Goal: Task Accomplishment & Management: Use online tool/utility

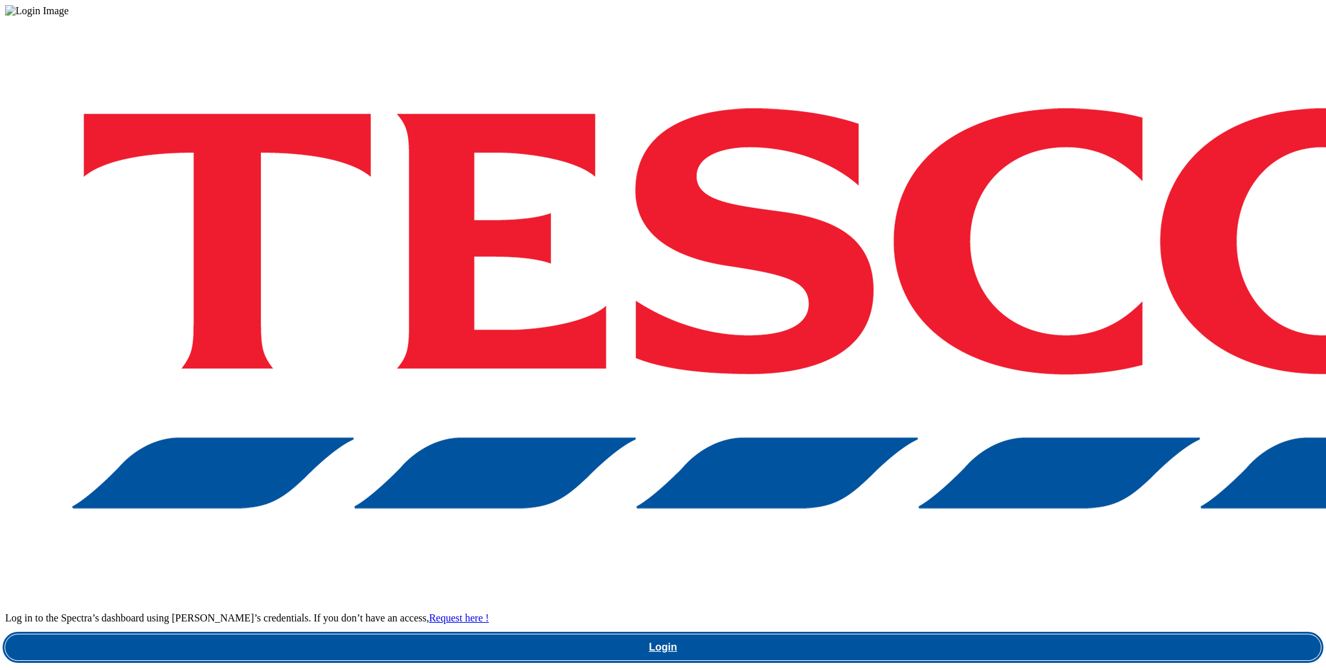
click at [995, 634] on link "Login" at bounding box center [662, 647] width 1315 height 26
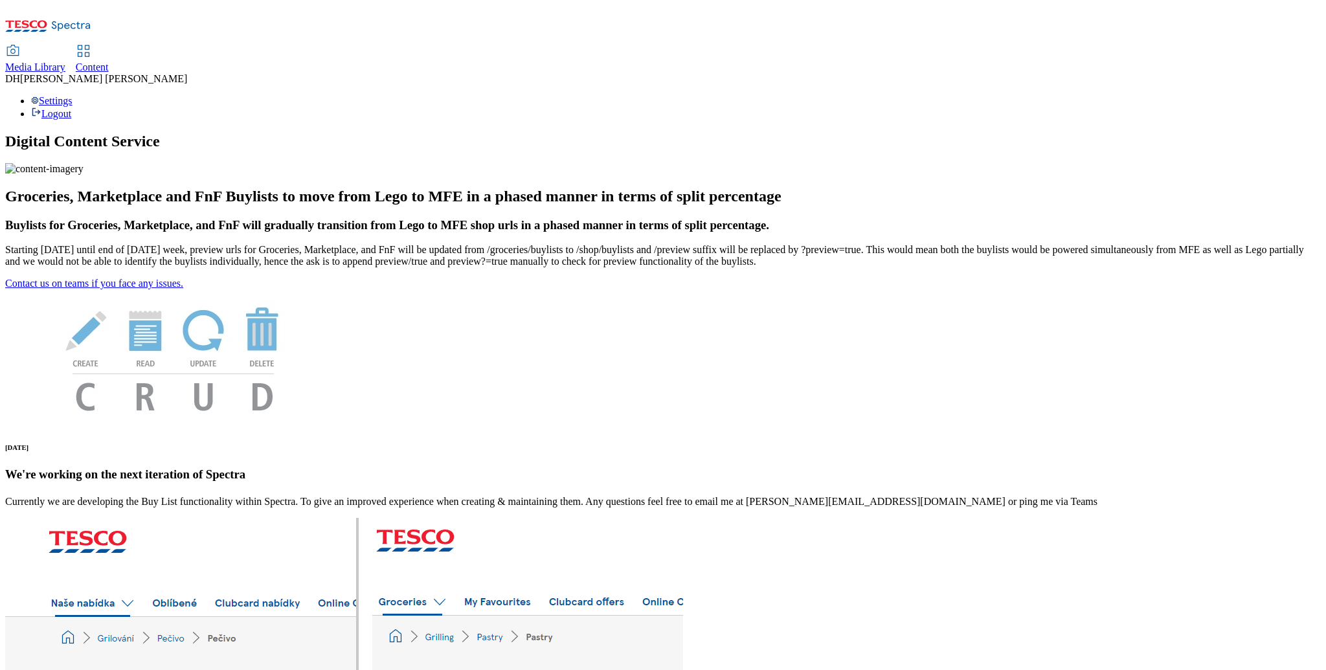
click at [109, 62] on span "Content" at bounding box center [92, 67] width 33 height 11
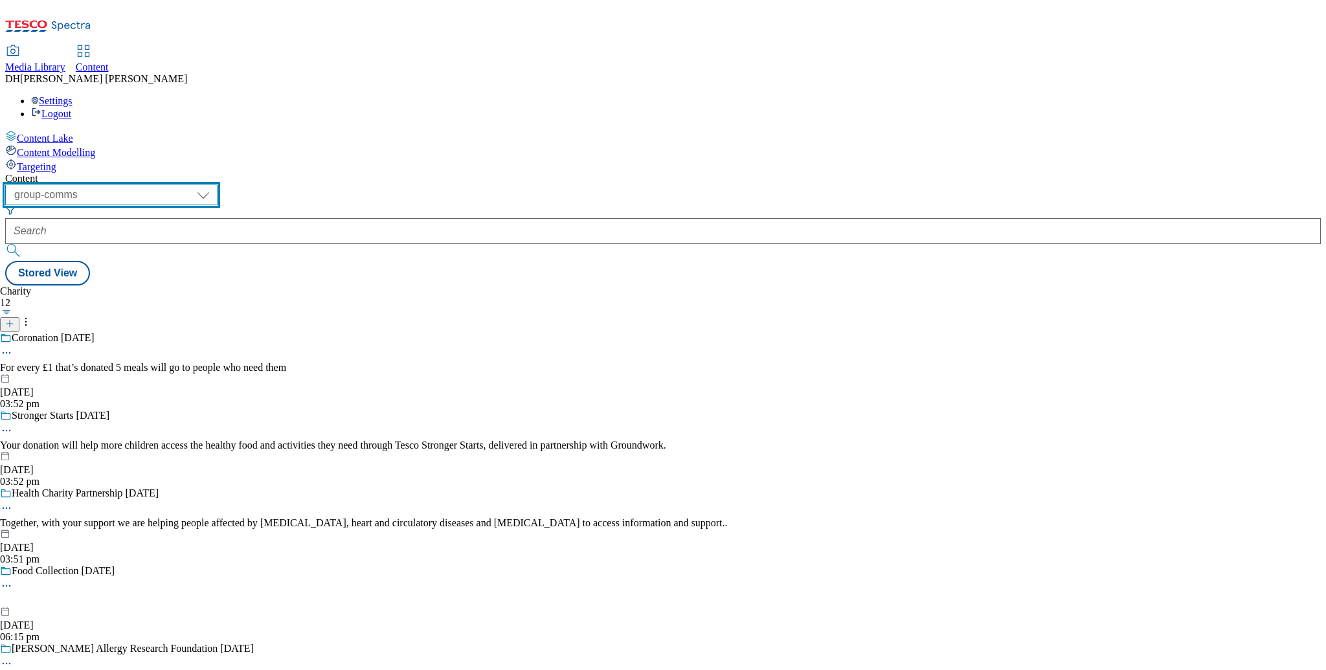
click at [218, 185] on select "dotcom-cz dotcom-hu dotcom-sk fnf-uk ghs-roi ghs-uk group-comms ighs-cz ighs-hu…" at bounding box center [111, 195] width 212 height 21
select select "ghs-[GEOGRAPHIC_DATA]"
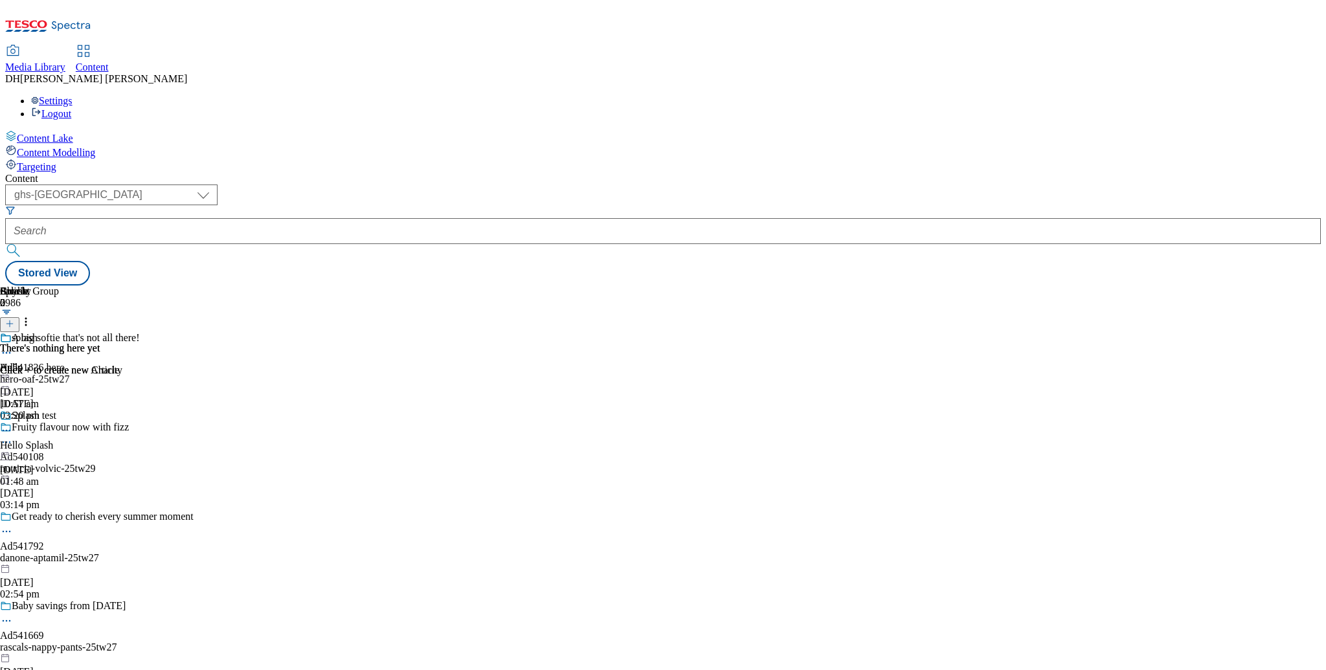
click at [56, 161] on span "Targeting" at bounding box center [36, 166] width 39 height 11
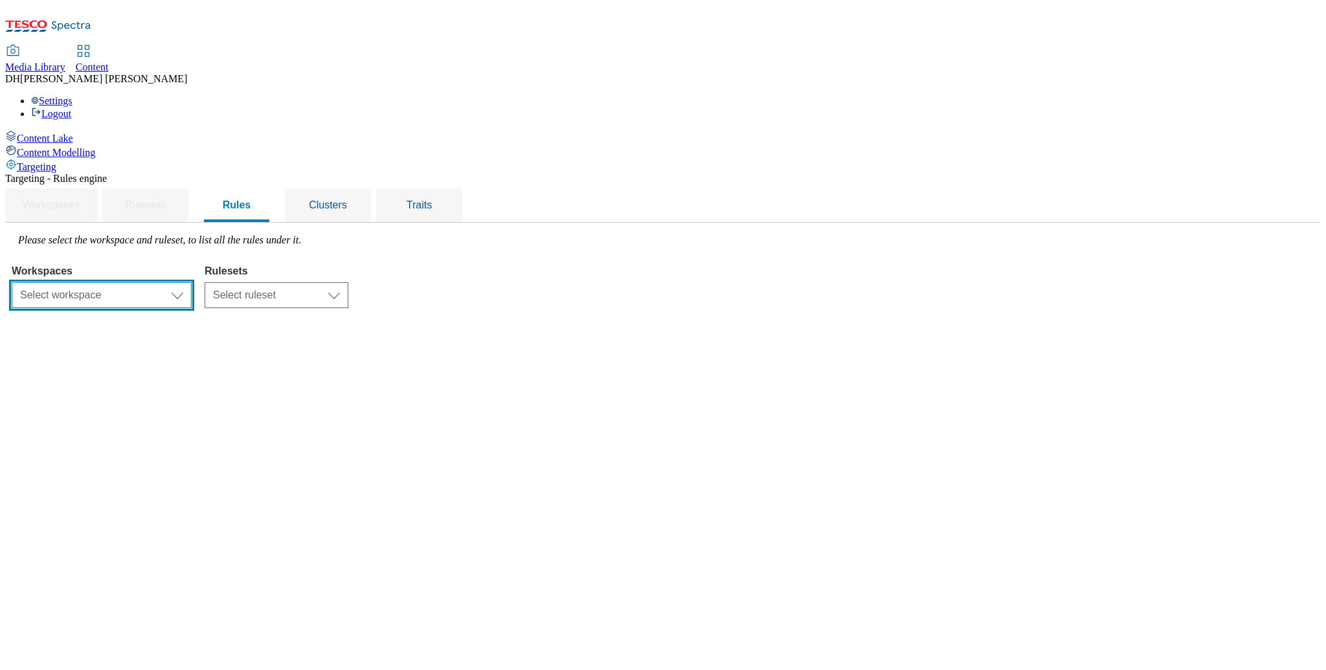
click at [192, 282] on select "Select workspace Content" at bounding box center [102, 295] width 180 height 26
select select "f510054f-adaa-4692-b570-80fa3897127a"
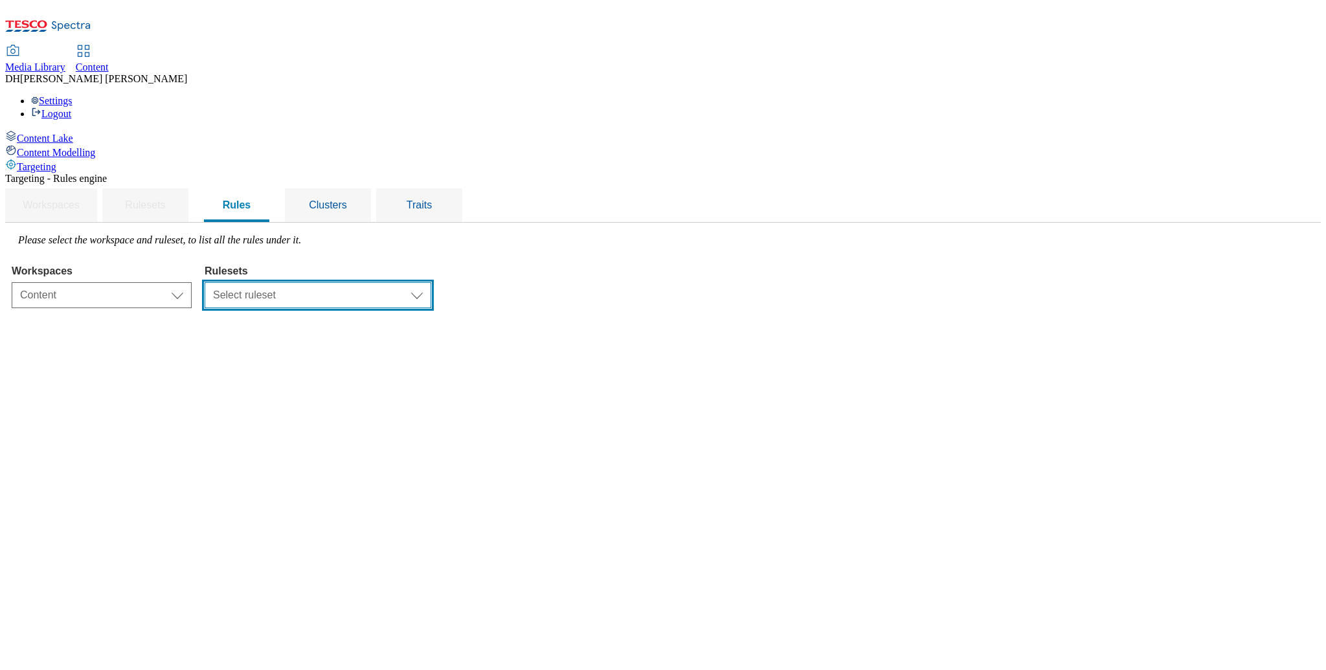
click at [423, 282] on select "Select ruleset dotcom-cz dotcom-hu dotcom-sk ghs-roi ghs-uk ighs-cz ighs-hu igh…" at bounding box center [318, 295] width 227 height 26
select select "48eb89cc-c22c-49b3-9be3-6f8cd5821d05"
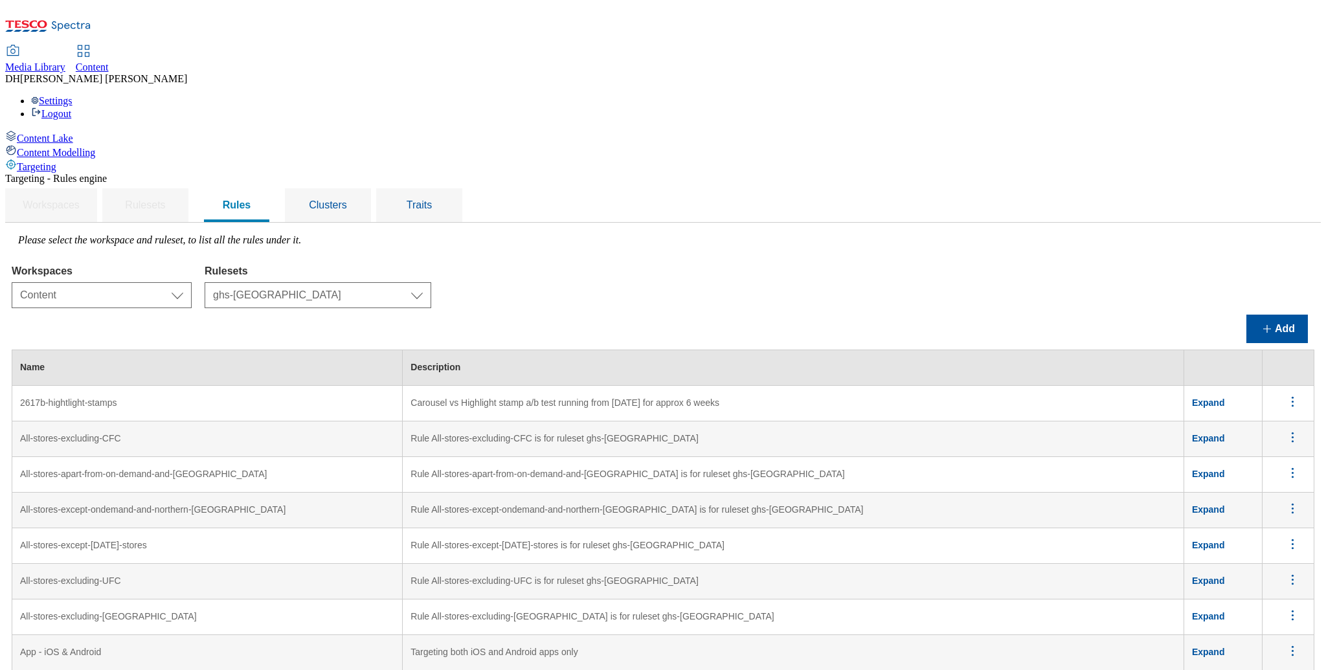
scroll to position [2370, 0]
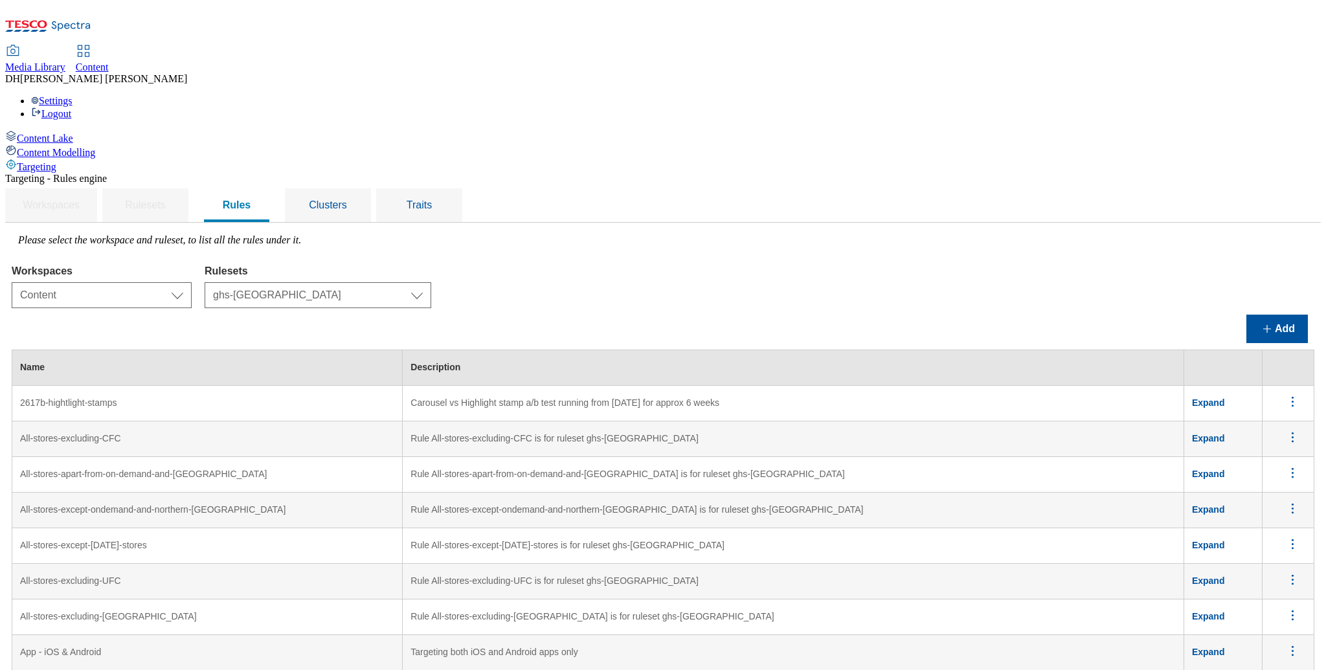
scroll to position [0, 0]
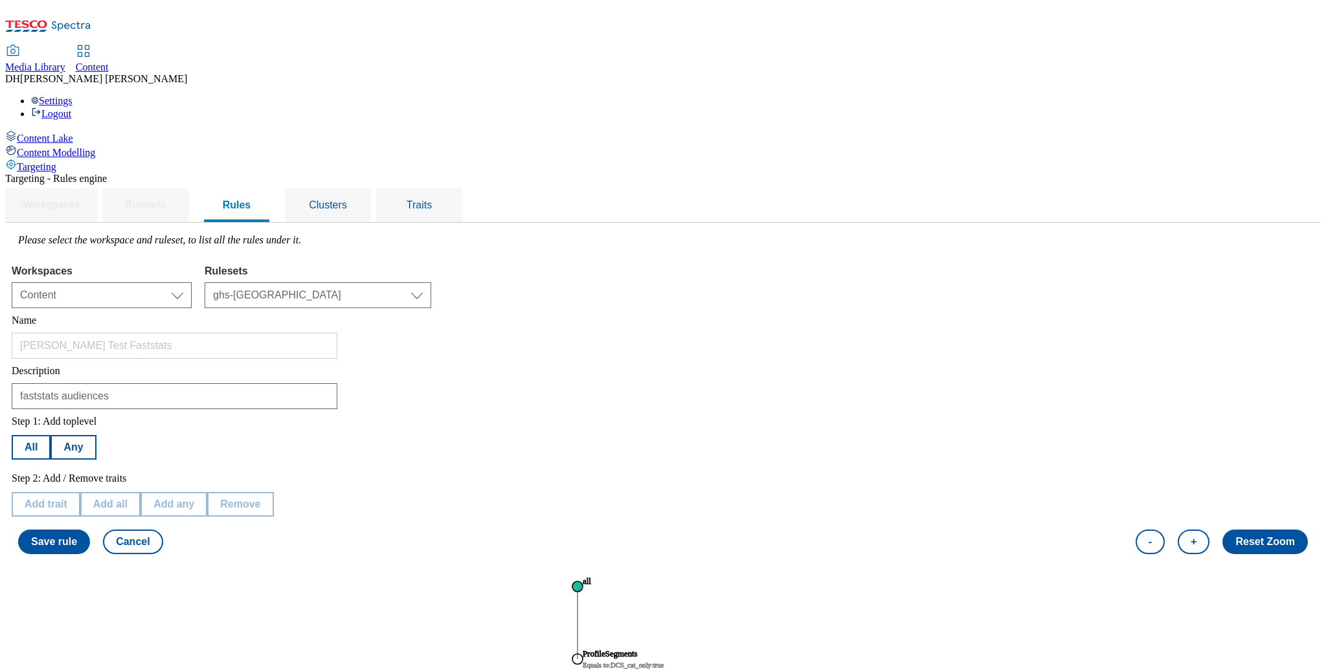
click at [638, 649] on text "ProfileSegments" at bounding box center [610, 653] width 55 height 9
click at [80, 492] on button "Edit trait" at bounding box center [46, 504] width 68 height 25
select select "profileSegments"
select select "equals"
select select "e37d81e9-406c-4d1c-a3dc-cb17beef9601:true"
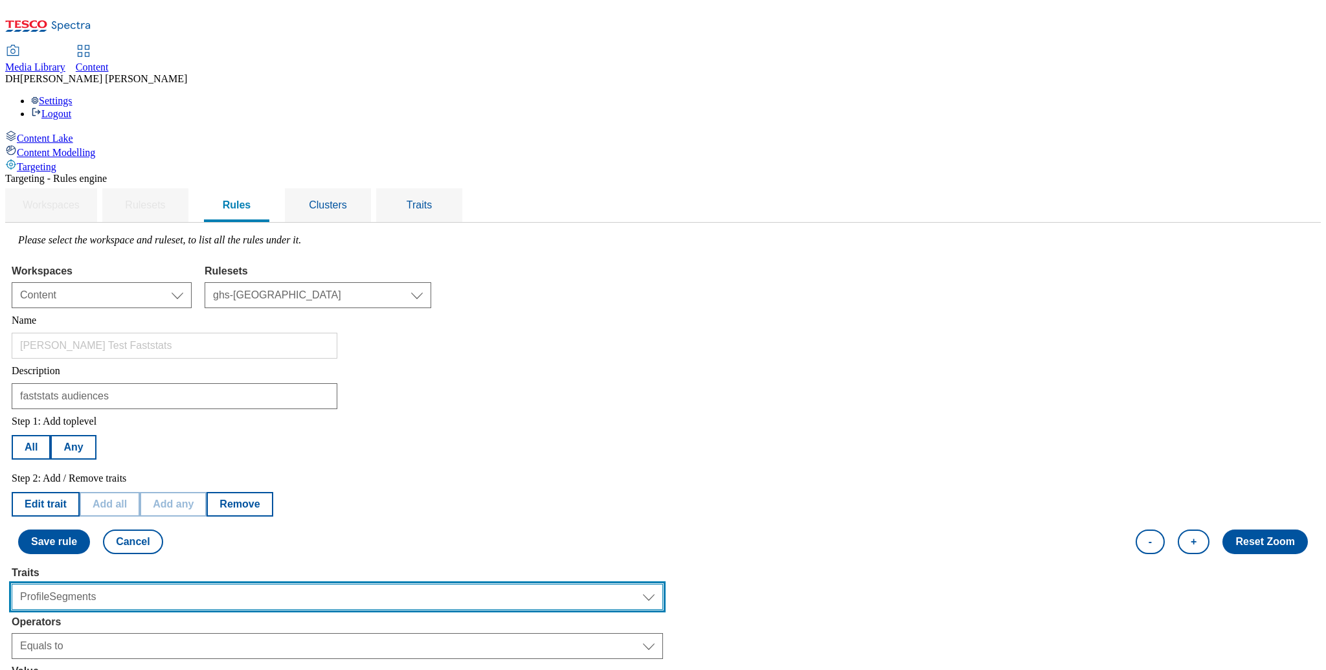
click at [227, 584] on select "Select trait Languages Segments Operating System Content Type Variant ID Store-…" at bounding box center [337, 597] width 651 height 26
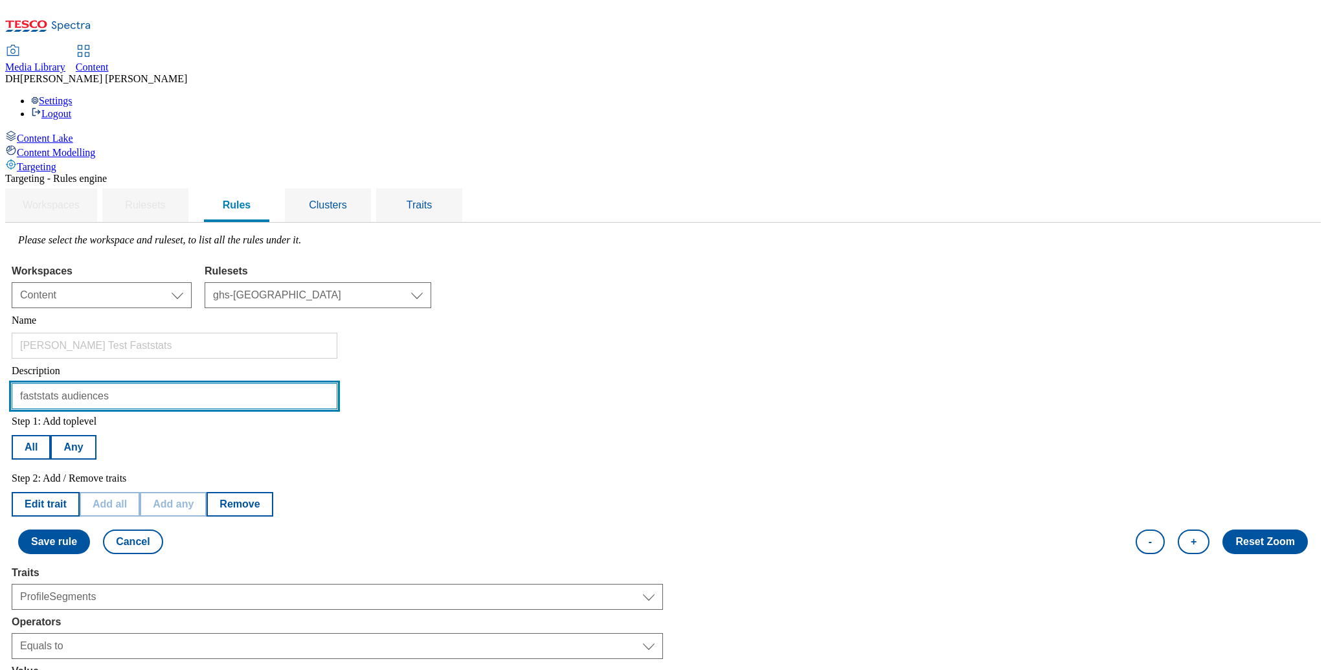
drag, startPoint x: 287, startPoint y: 290, endPoint x: 219, endPoint y: 230, distance: 90.8
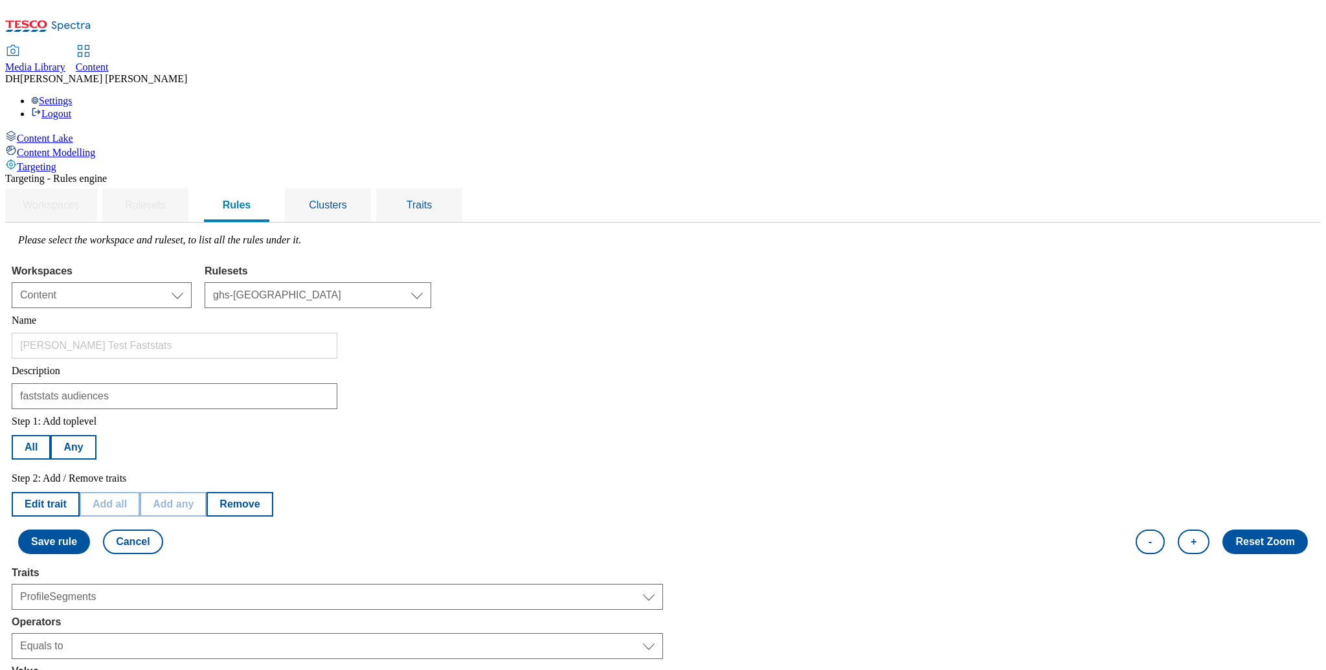
click at [192, 282] on select "Select workspace Content" at bounding box center [102, 295] width 180 height 26
click at [399, 282] on select "Select ruleset dotcom-cz dotcom-hu dotcom-sk ghs-roi ghs-uk ighs-cz ighs-hu igh…" at bounding box center [318, 295] width 227 height 26
click at [407, 282] on select "Select ruleset dotcom-cz dotcom-hu dotcom-sk ghs-roi ghs-uk ighs-cz ighs-hu igh…" at bounding box center [318, 295] width 227 height 26
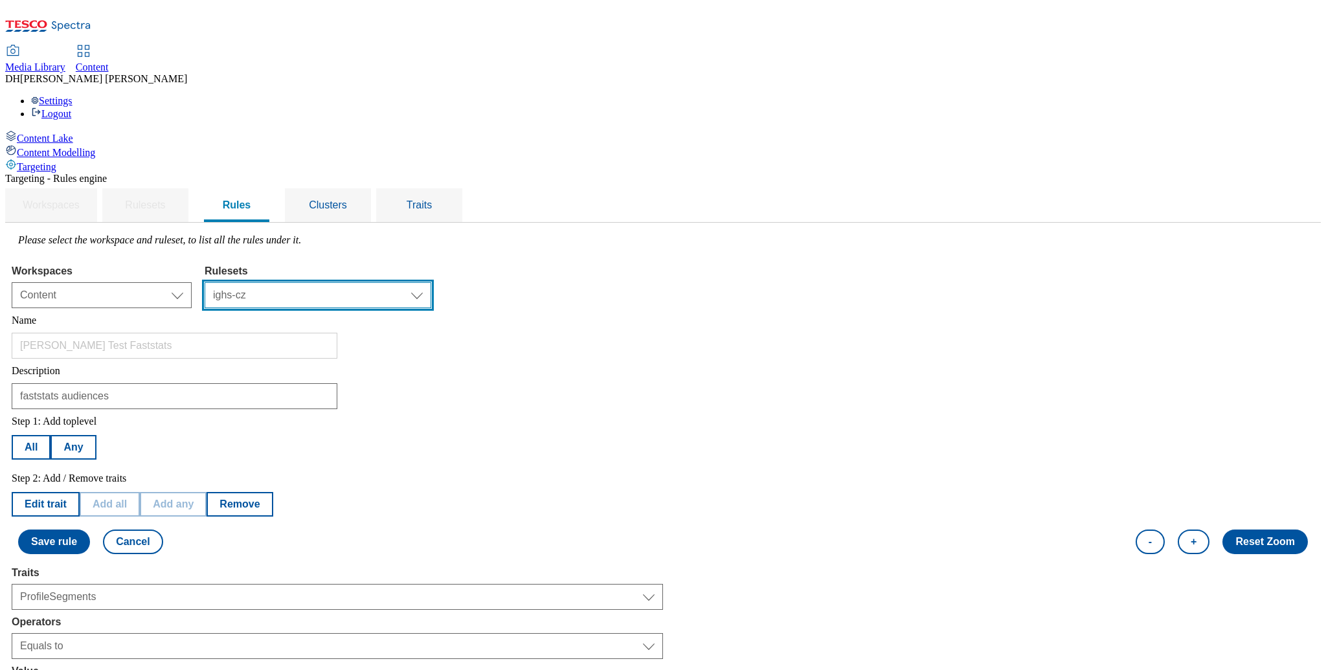
select select "48eb89cc-c22c-49b3-9be3-6f8cd5821d05"
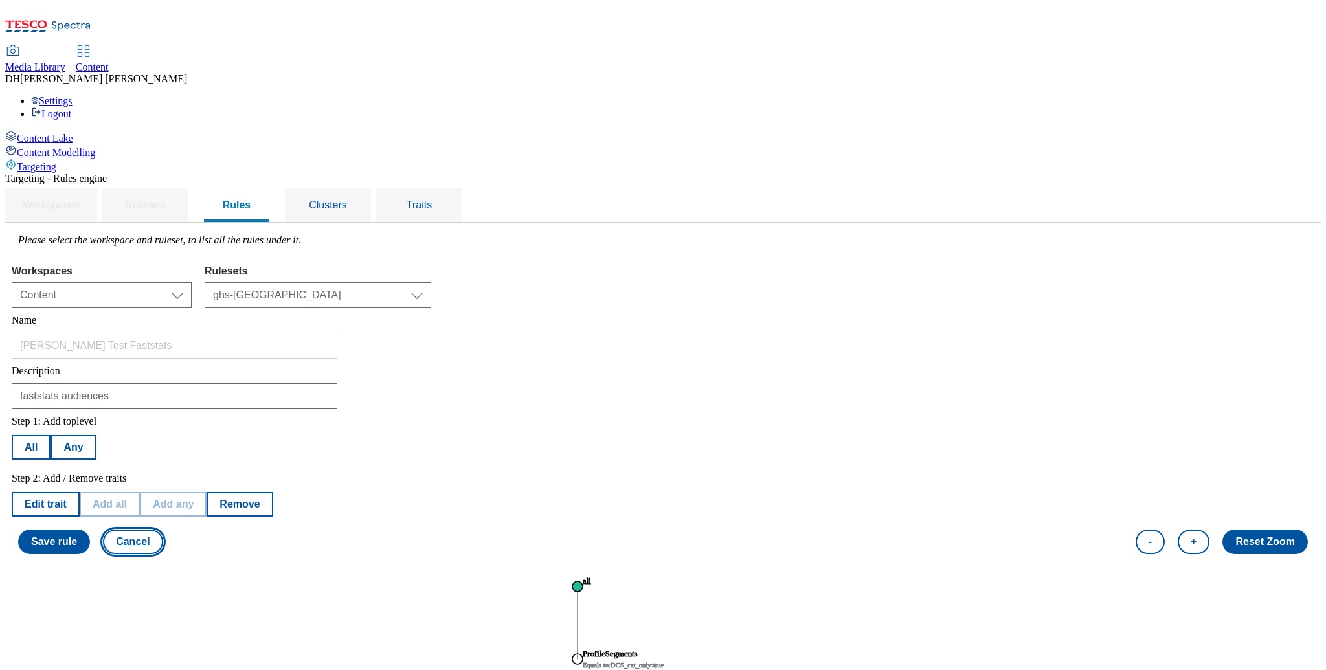
click at [162, 530] on button "Cancel" at bounding box center [133, 542] width 60 height 25
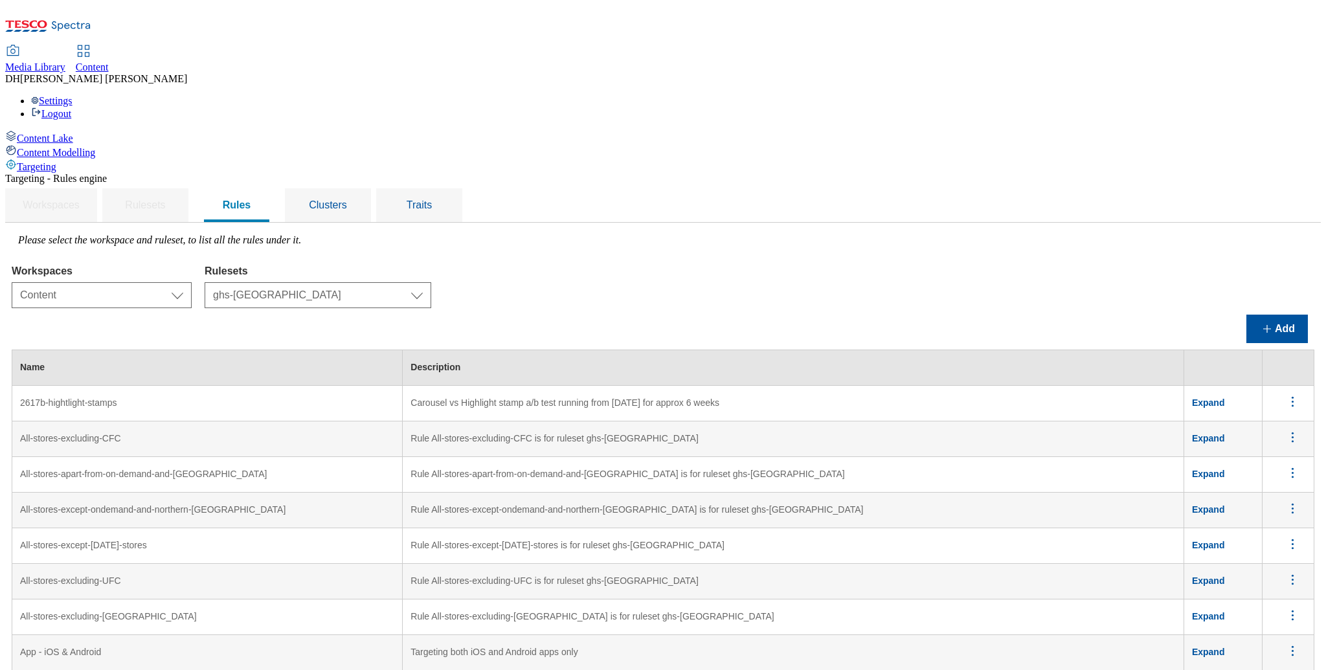
scroll to position [4721, 0]
drag, startPoint x: 245, startPoint y: 497, endPoint x: 329, endPoint y: 497, distance: 83.5
drag, startPoint x: 687, startPoint y: 521, endPoint x: 845, endPoint y: 506, distance: 158.7
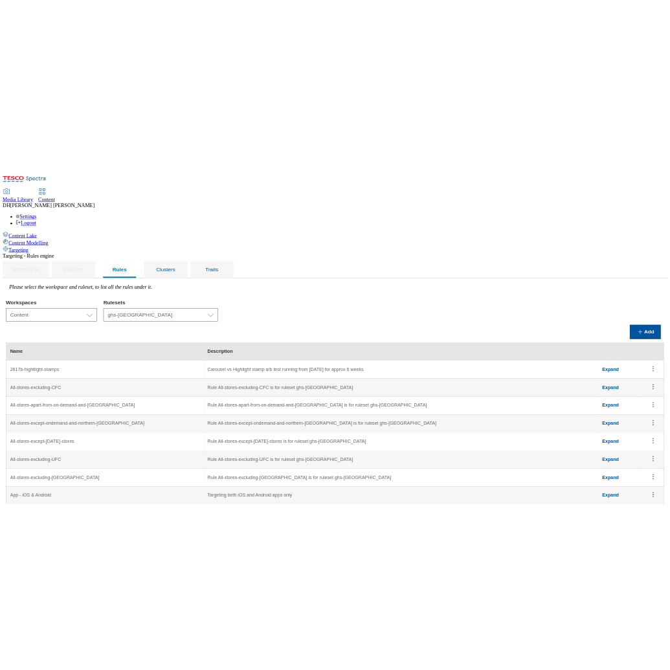
scroll to position [4832, 0]
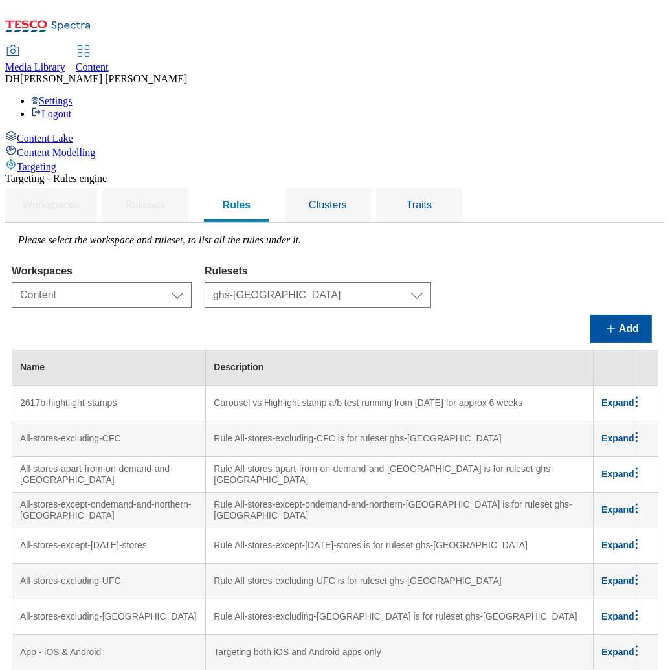
scroll to position [0, 0]
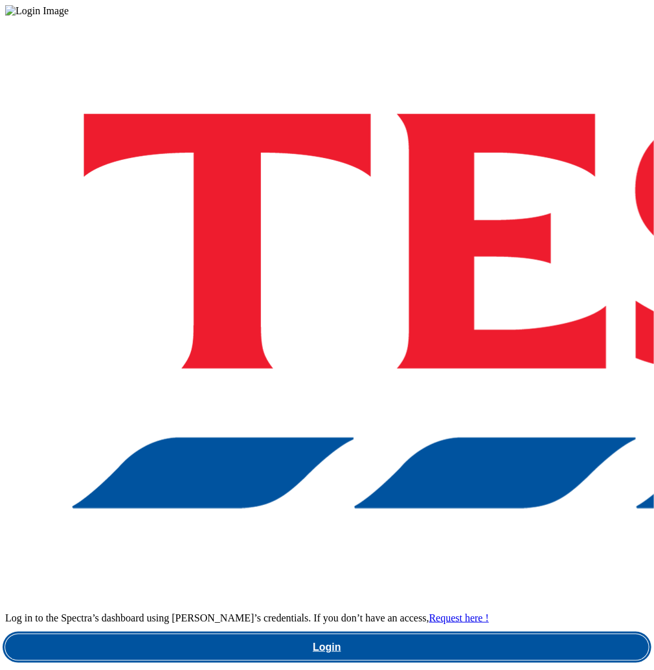
drag, startPoint x: 416, startPoint y: 390, endPoint x: 175, endPoint y: 344, distance: 245.0
click at [416, 634] on link "Login" at bounding box center [326, 647] width 643 height 26
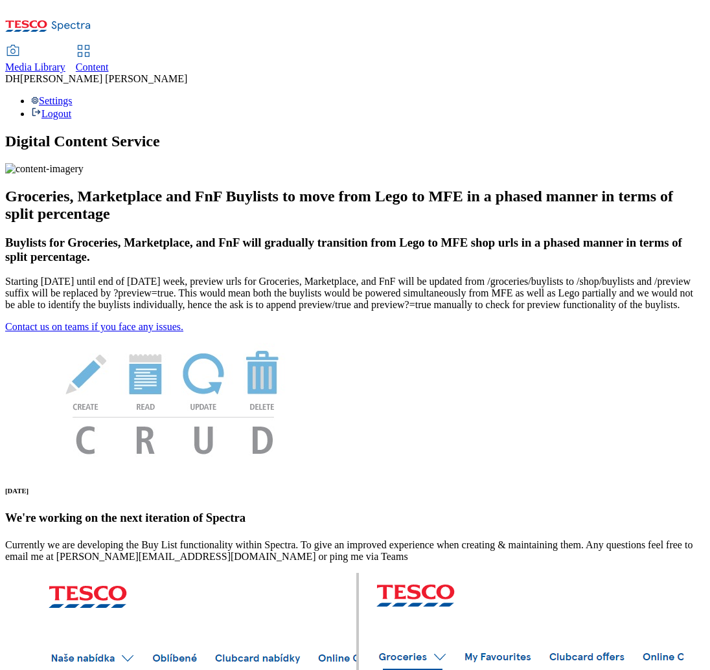
click at [109, 62] on span "Content" at bounding box center [92, 67] width 33 height 11
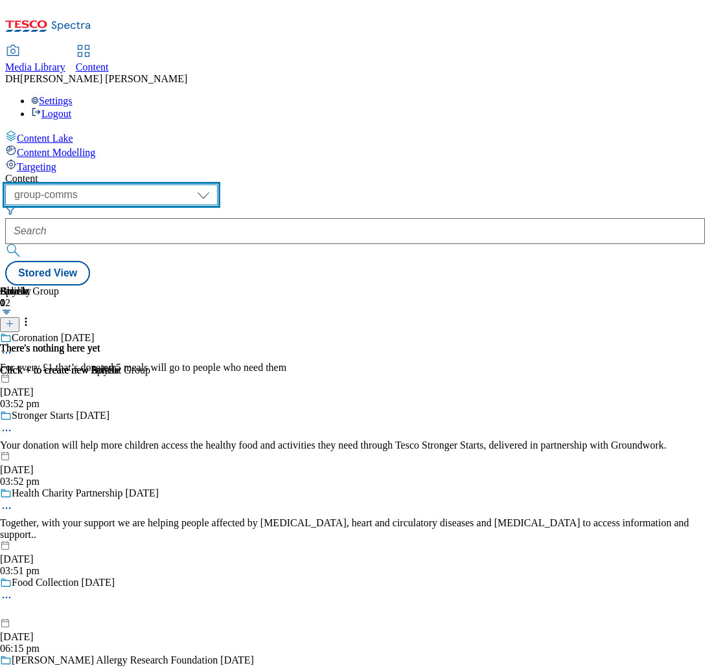
click at [218, 185] on select "dotcom-cz dotcom-hu dotcom-sk fnf-uk ghs-roi ghs-uk group-comms ighs-cz ighs-hu…" at bounding box center [111, 195] width 212 height 21
select select "ghs-[GEOGRAPHIC_DATA]"
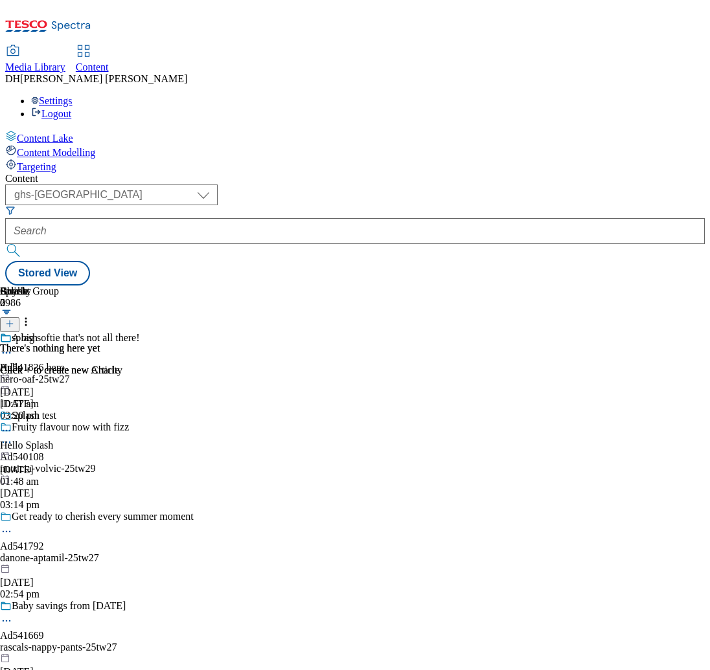
click at [56, 161] on span "Targeting" at bounding box center [36, 166] width 39 height 11
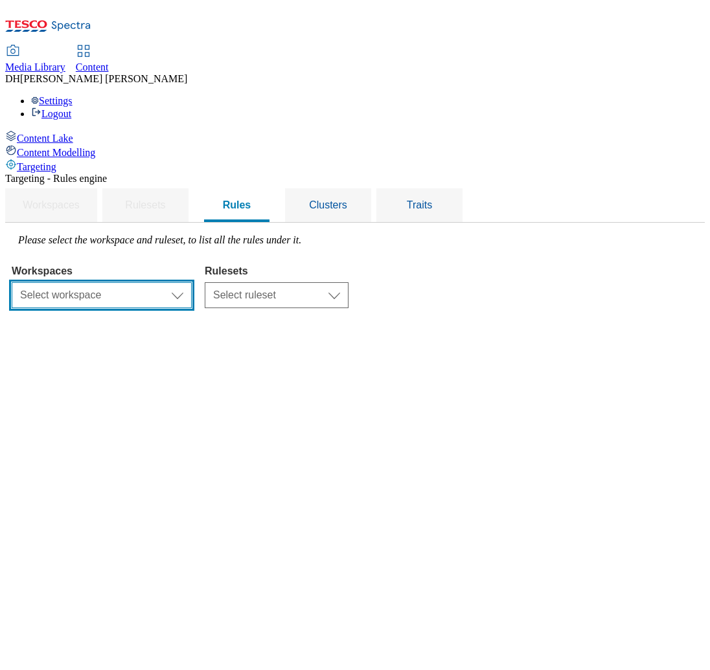
click at [192, 282] on select "Select workspace Content" at bounding box center [102, 295] width 180 height 26
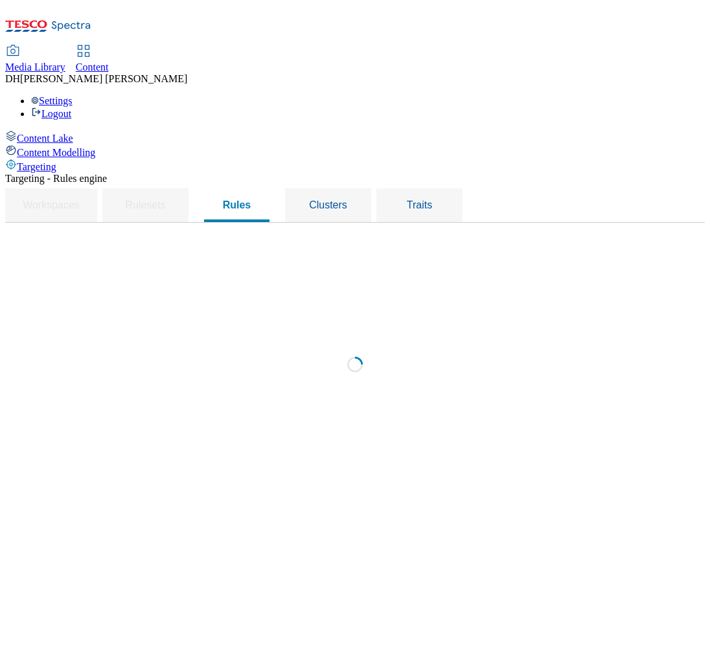
select select "f510054f-adaa-4692-b570-80fa3897127a"
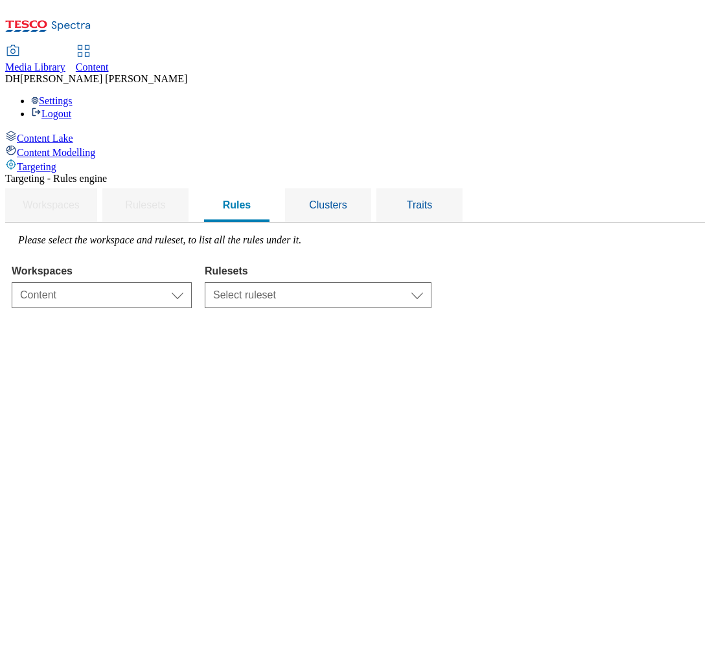
select select "48eb89cc-c22c-49b3-9be3-6f8cd5821d05"
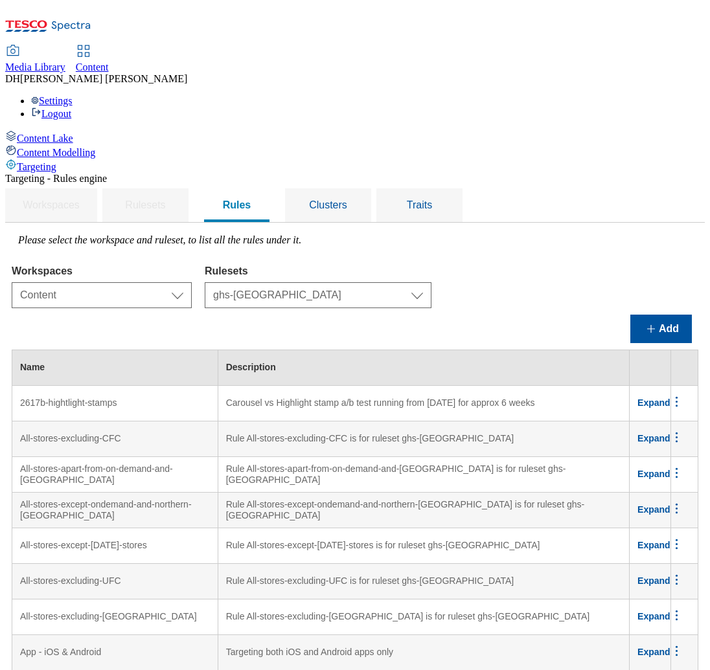
scroll to position [5241, 0]
drag, startPoint x: 218, startPoint y: 287, endPoint x: 177, endPoint y: 287, distance: 40.8
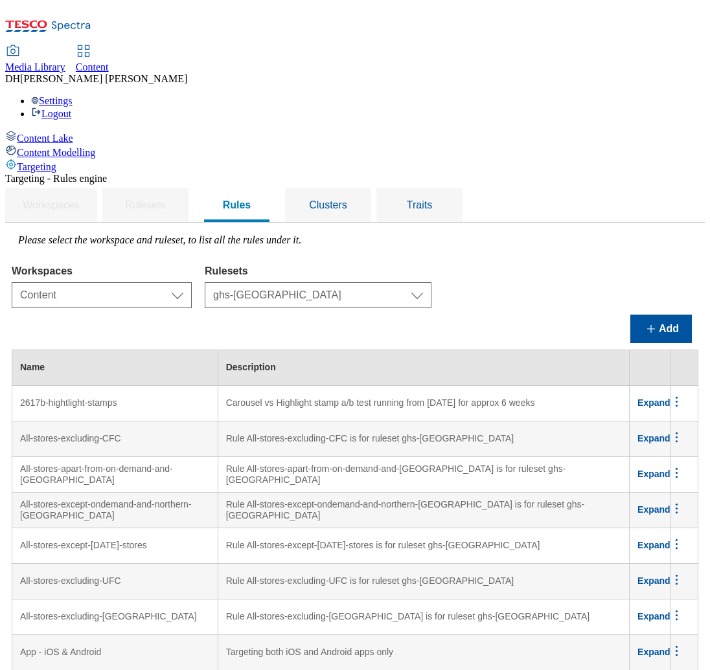
scroll to position [2245, 94]
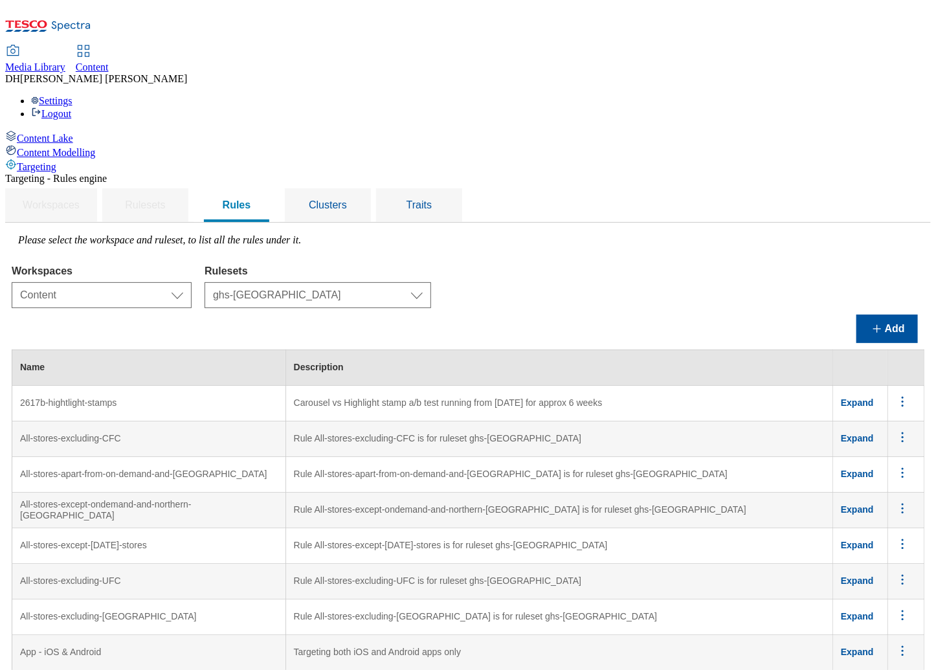
scroll to position [2452, 61]
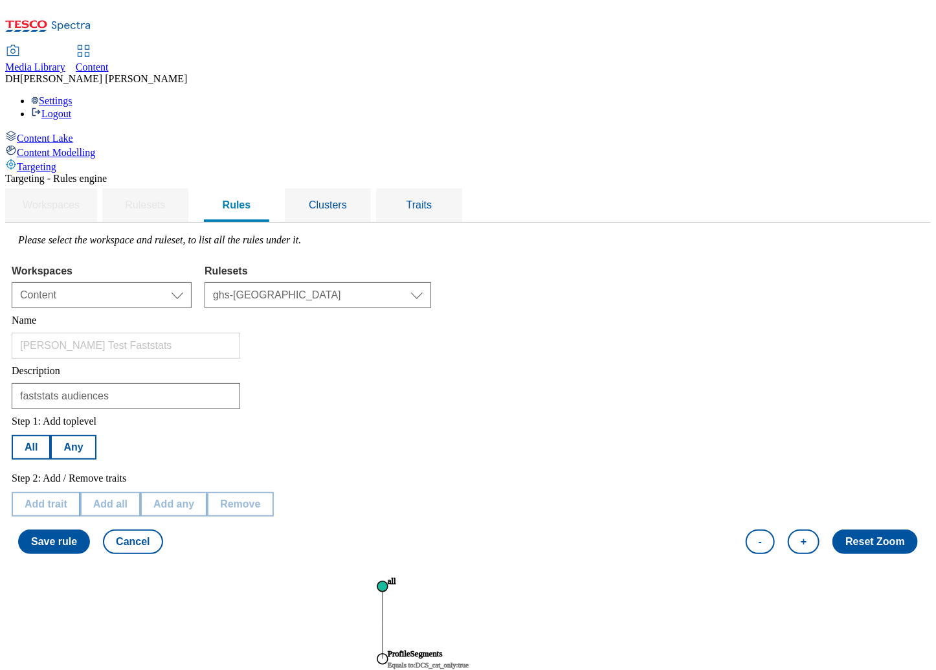
click at [443, 649] on text "ProfileSegments" at bounding box center [415, 653] width 55 height 9
click at [80, 492] on button "Edit trait" at bounding box center [46, 504] width 68 height 25
select select "profileSegments"
select select "equals"
select select "e37d81e9-406c-4d1c-a3dc-cb17beef9601:true"
